Goal: Task Accomplishment & Management: Complete application form

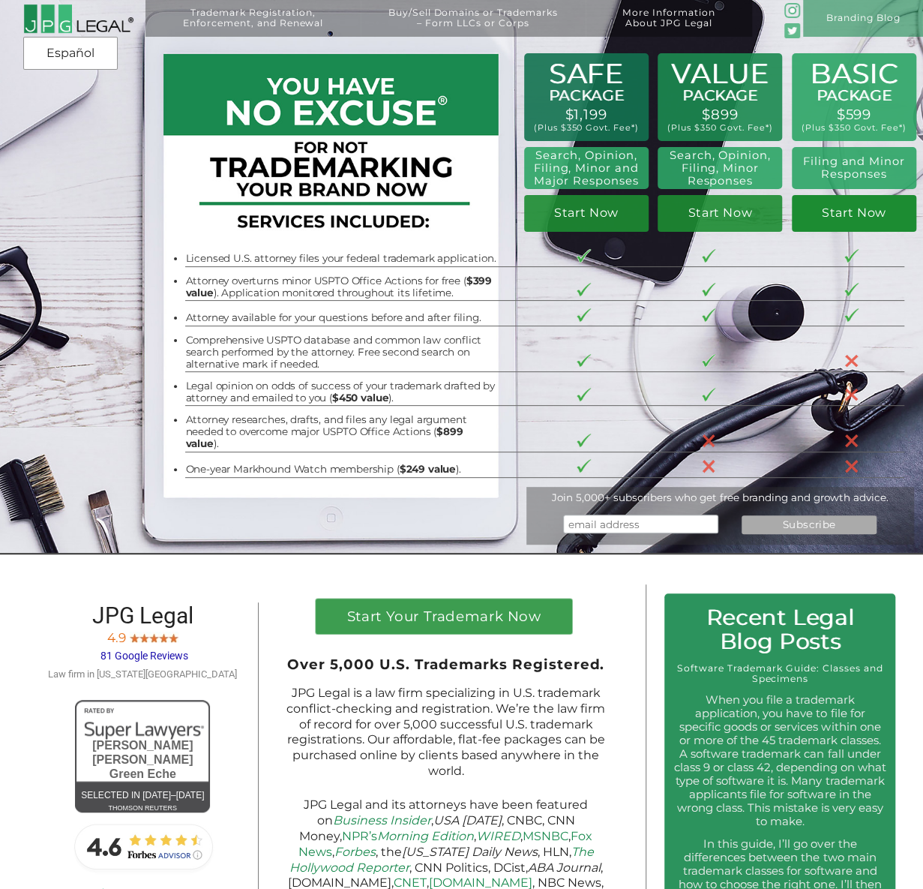
click at [873, 220] on link "Start Now" at bounding box center [854, 213] width 124 height 37
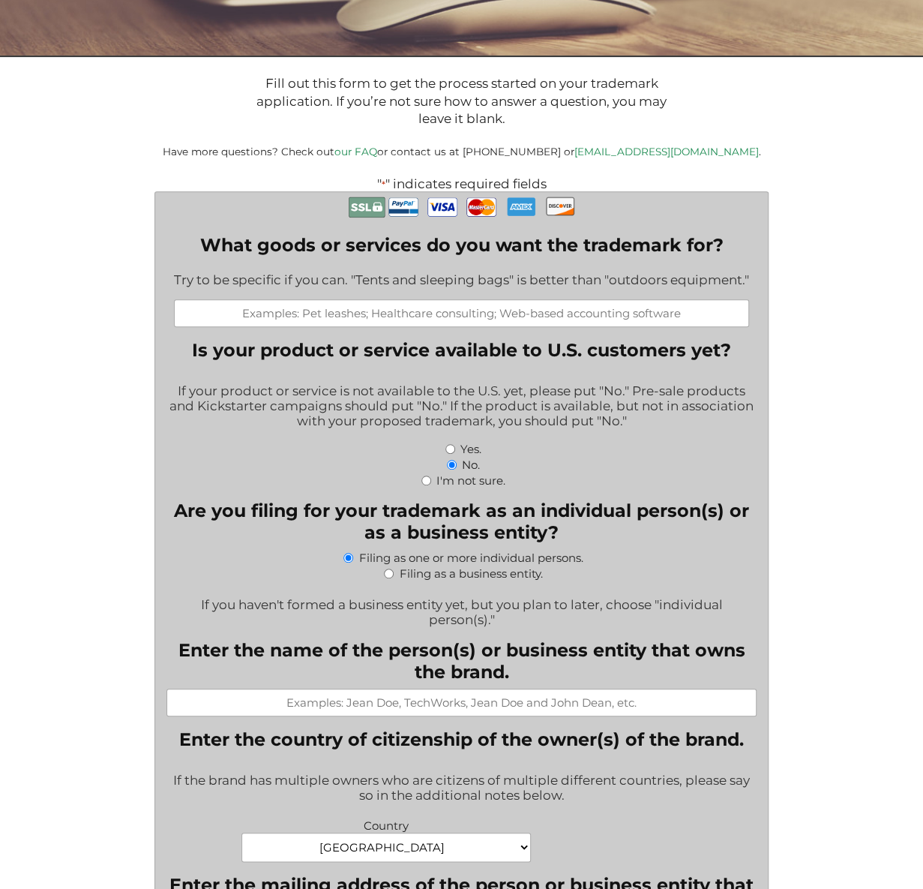
scroll to position [225, 0]
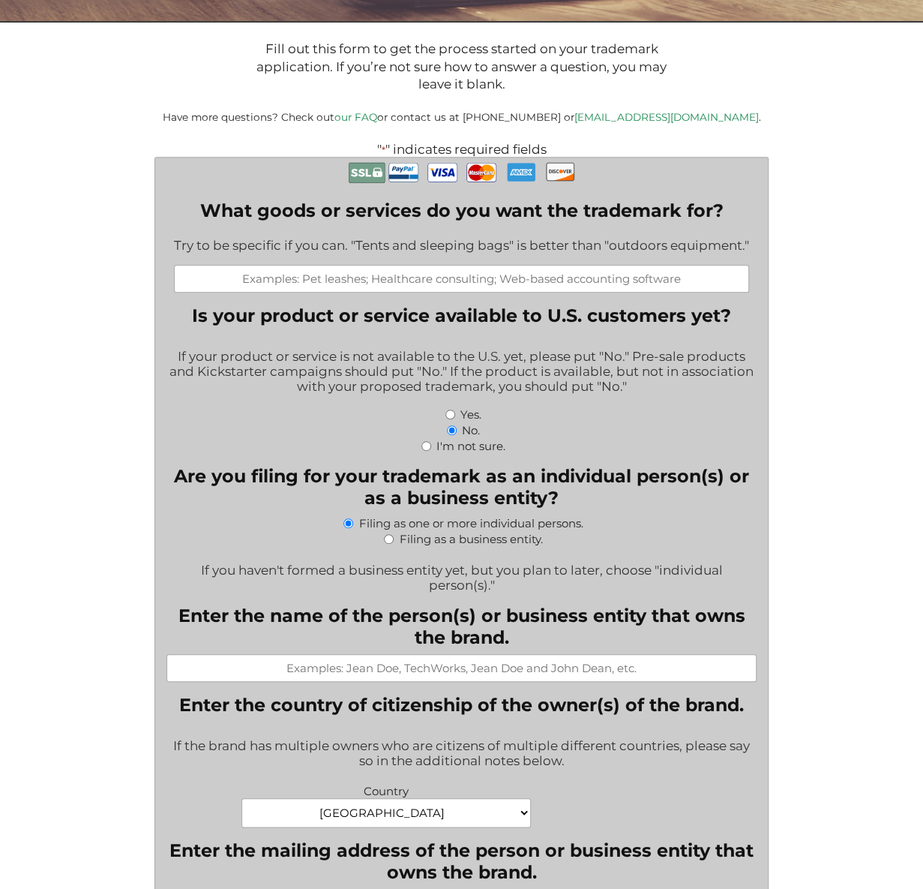
click at [499, 283] on input "What goods or services do you want the trademark for?" at bounding box center [461, 279] width 575 height 28
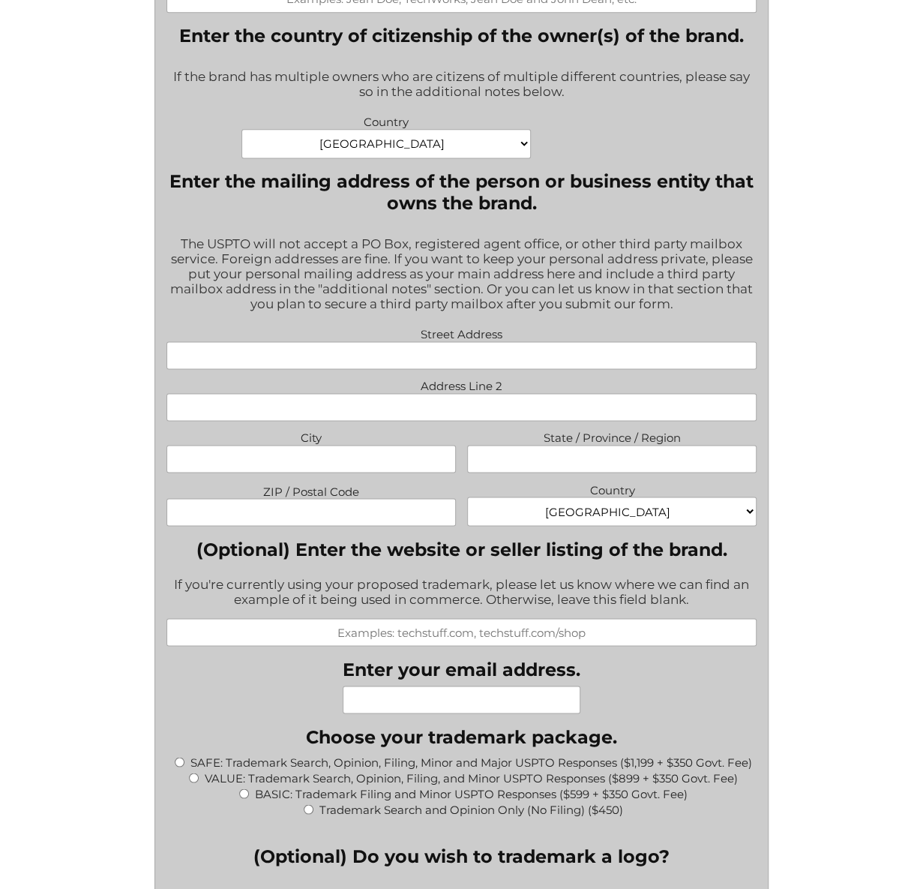
scroll to position [0, 0]
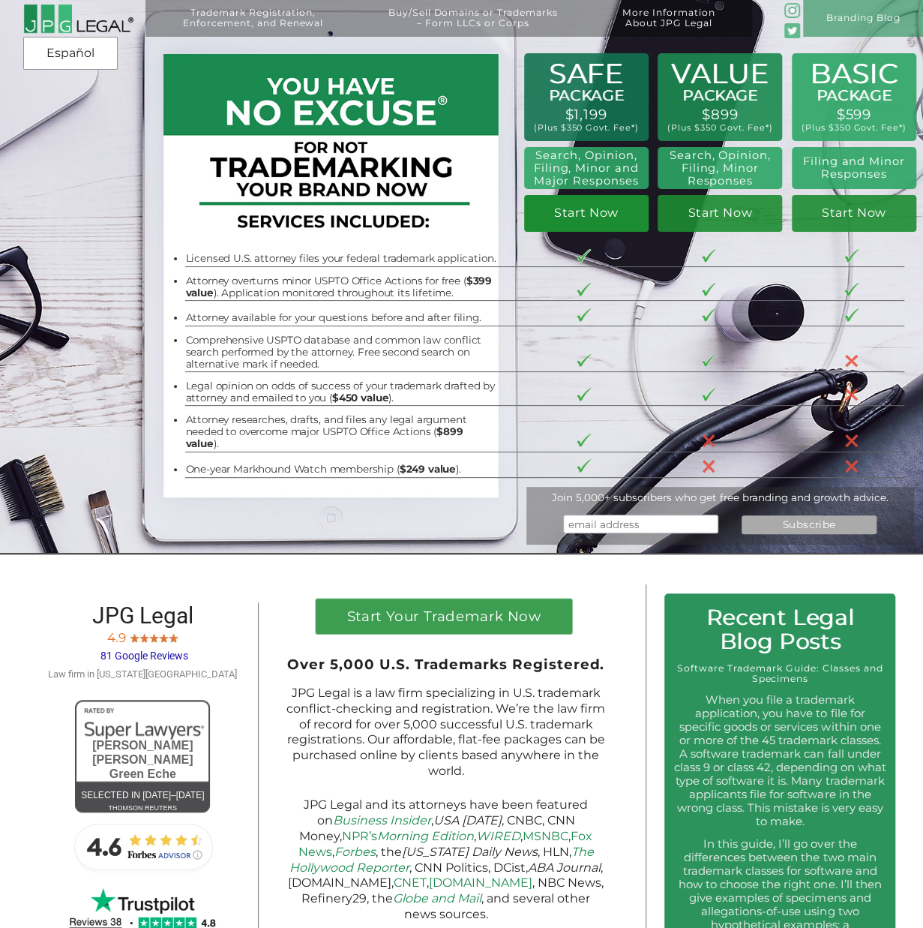
click at [609, 224] on link "Start Now" at bounding box center [586, 213] width 124 height 37
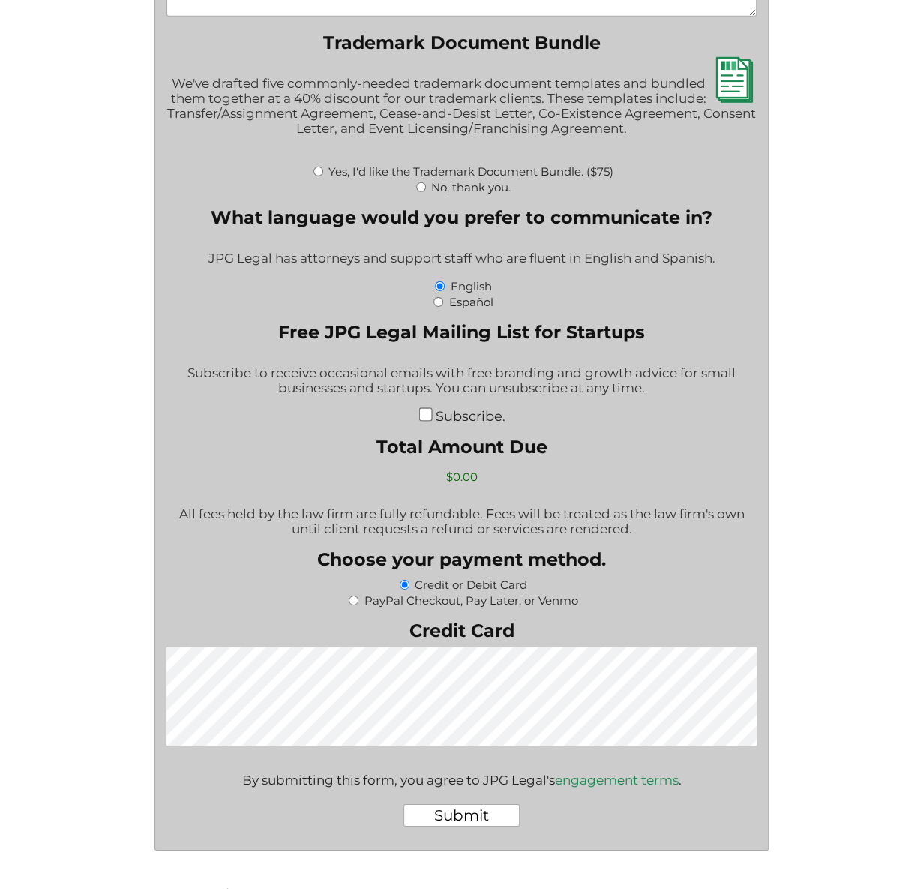
scroll to position [2317, 0]
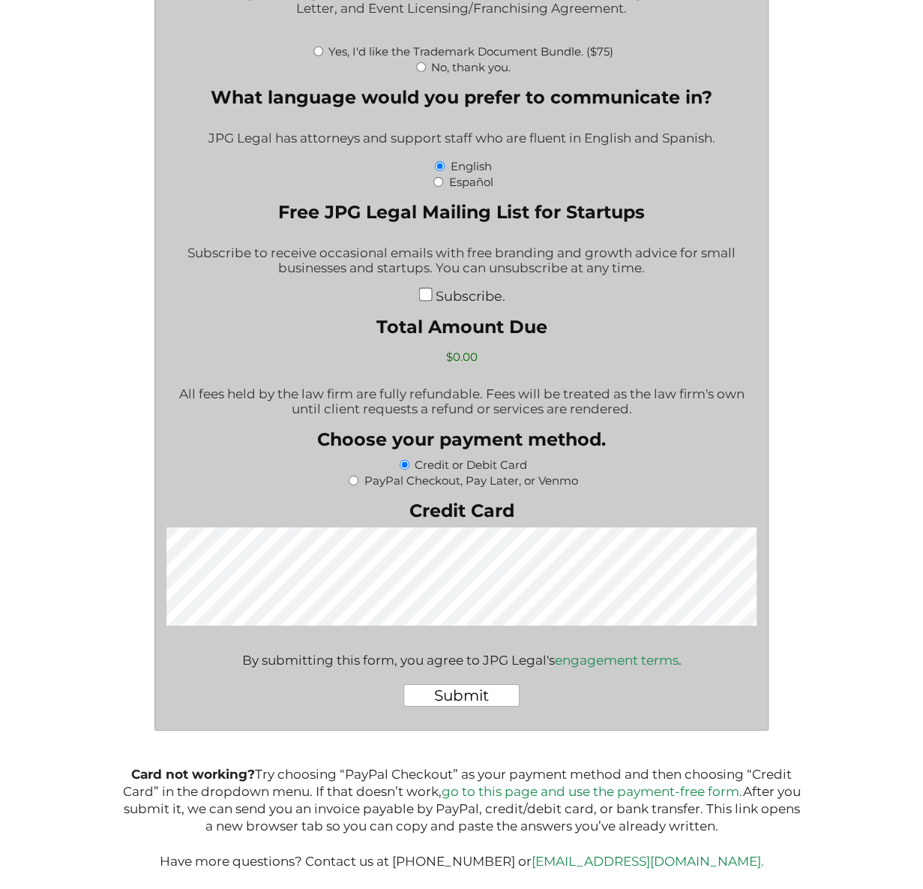
click at [357, 776] on p "Card not working? Try choosing “PayPal Checkout” as your payment method and the…" at bounding box center [461, 818] width 683 height 105
drag, startPoint x: 357, startPoint y: 776, endPoint x: 436, endPoint y: 779, distance: 78.8
click at [436, 779] on p "Card not working? Try choosing “PayPal Checkout” as your payment method and the…" at bounding box center [461, 818] width 683 height 105
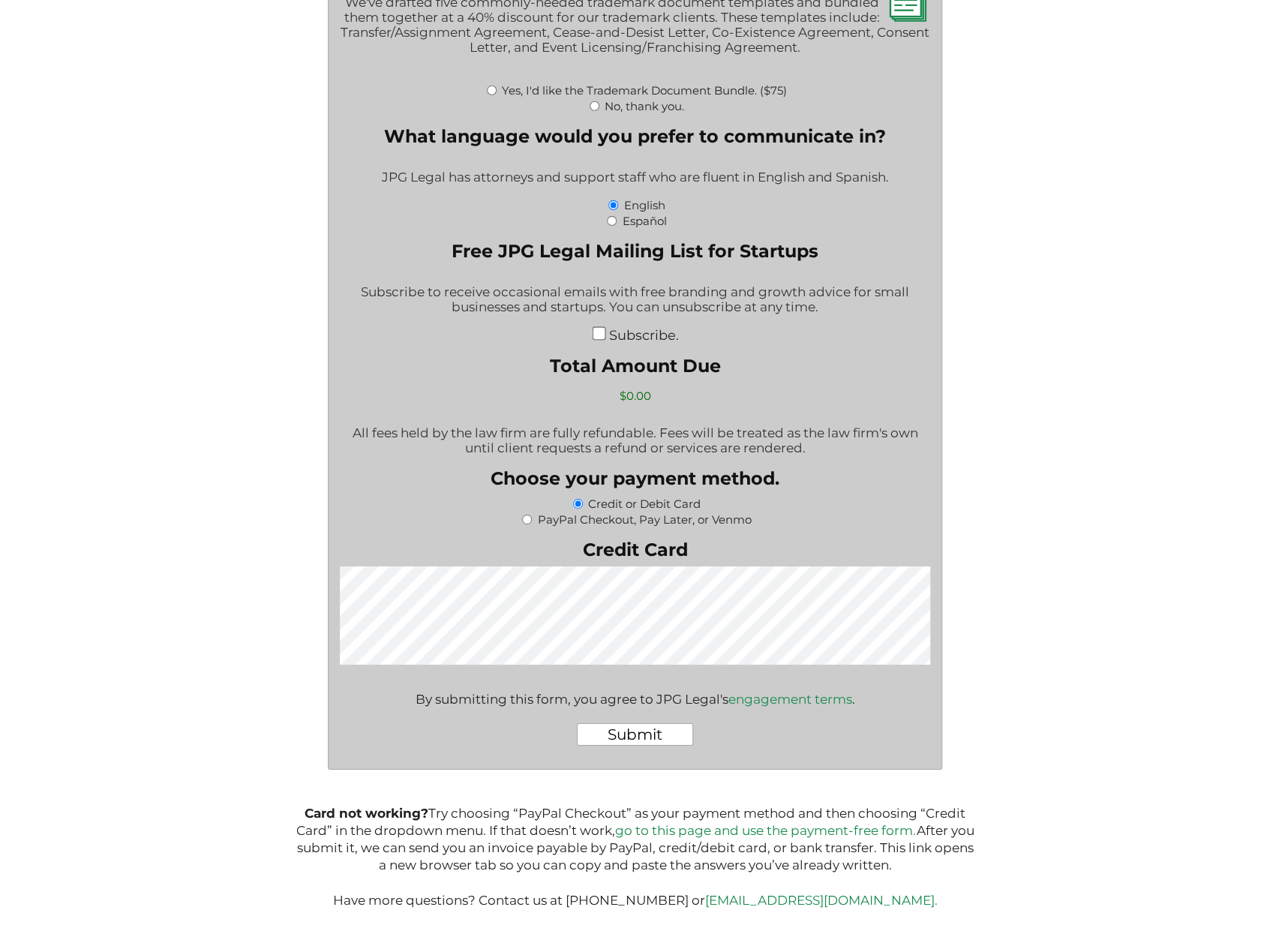
scroll to position [2169, 0]
